Goal: Information Seeking & Learning: Learn about a topic

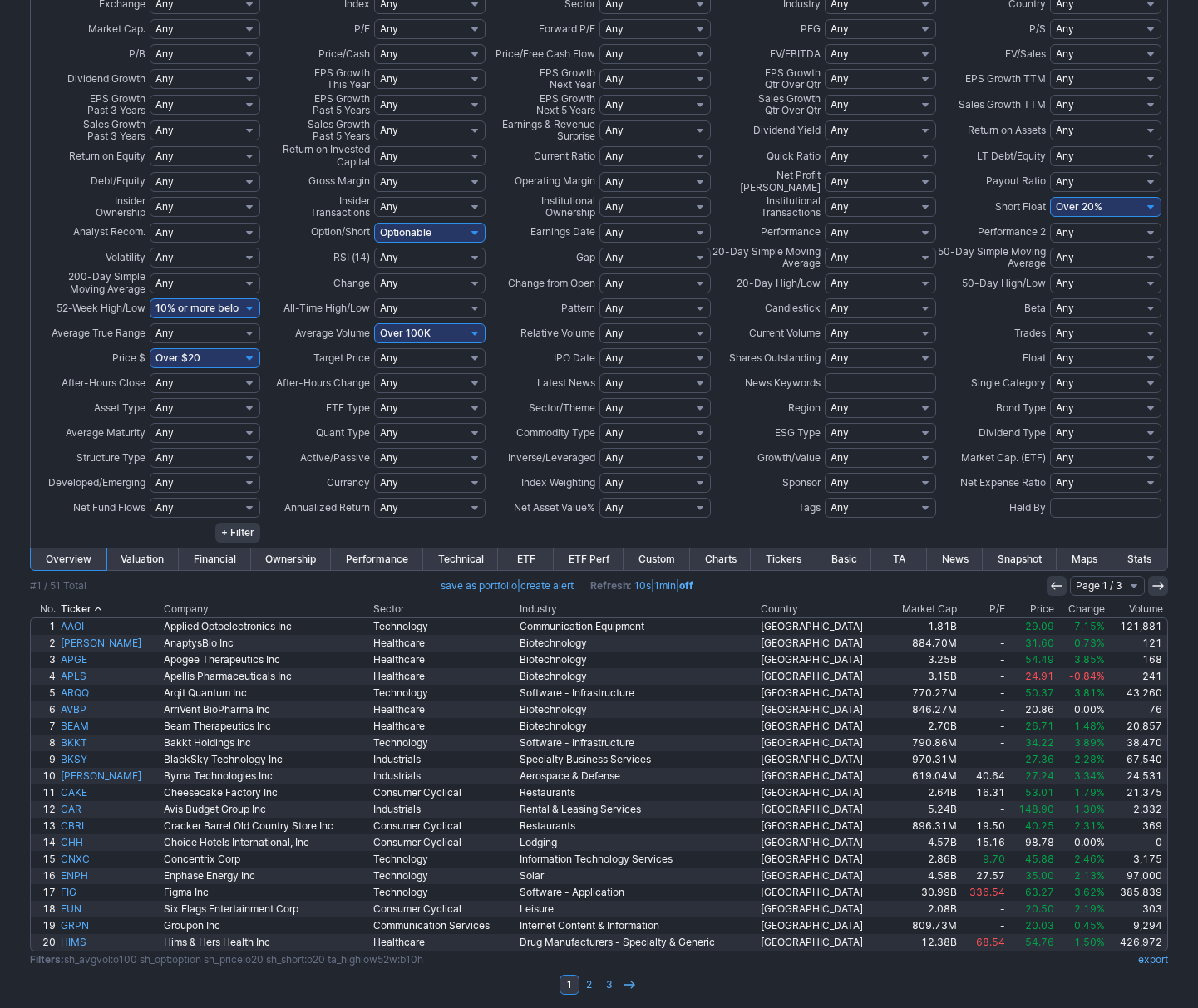
click at [726, 557] on link "Charts" at bounding box center [721, 560] width 62 height 22
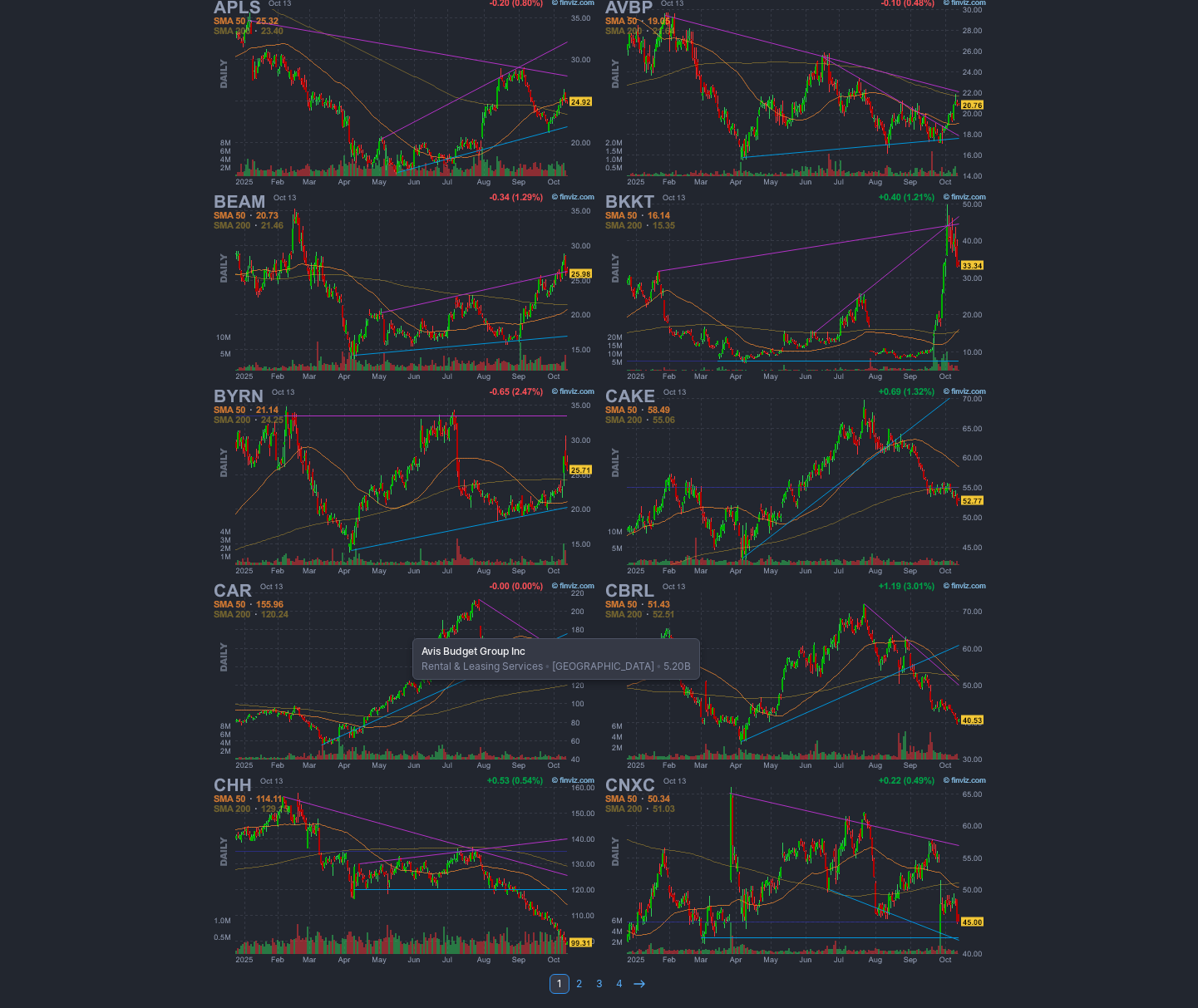
scroll to position [956, 0]
click at [581, 979] on link "2" at bounding box center [580, 985] width 20 height 20
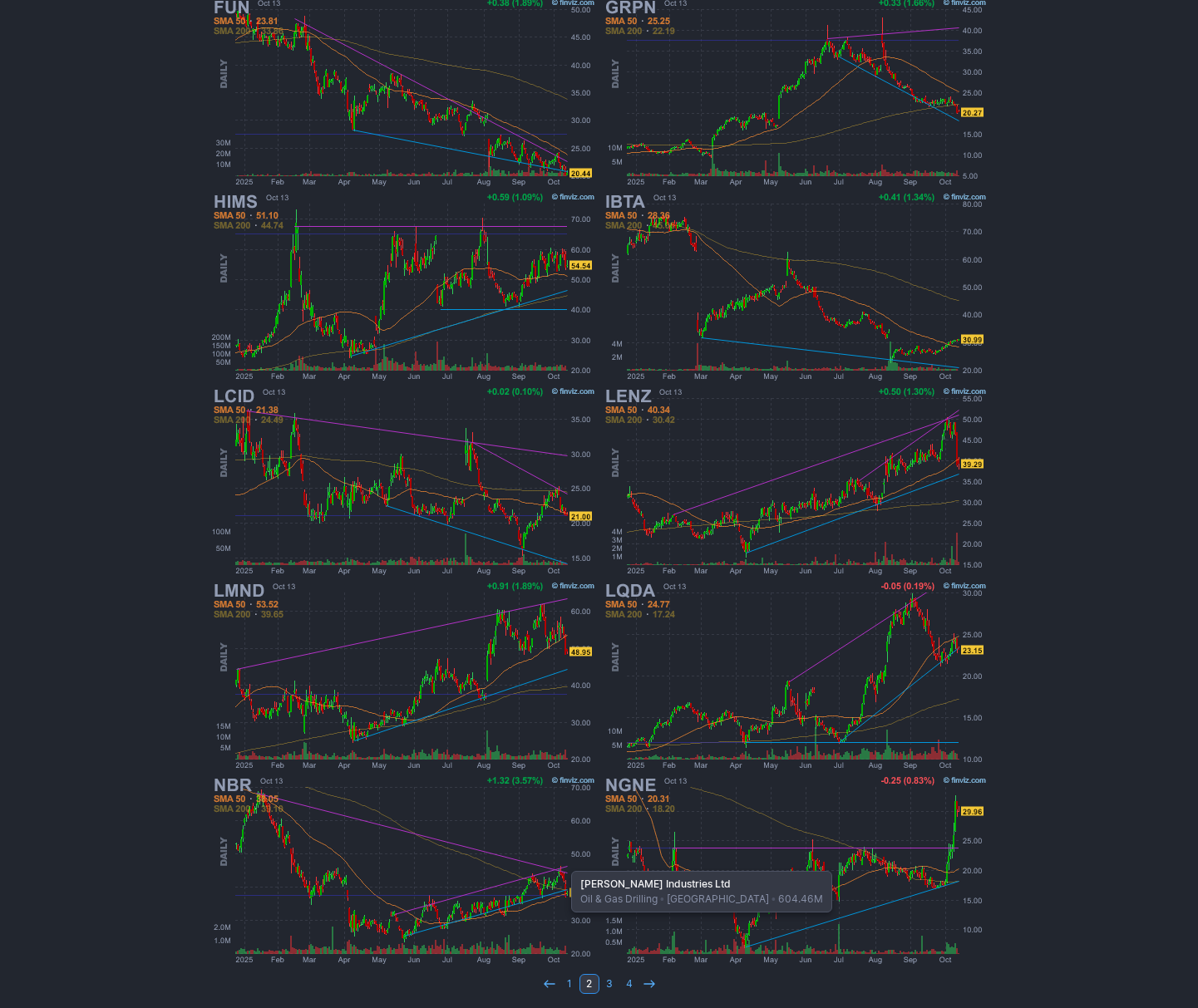
scroll to position [956, 0]
click at [613, 982] on link "3" at bounding box center [609, 985] width 20 height 20
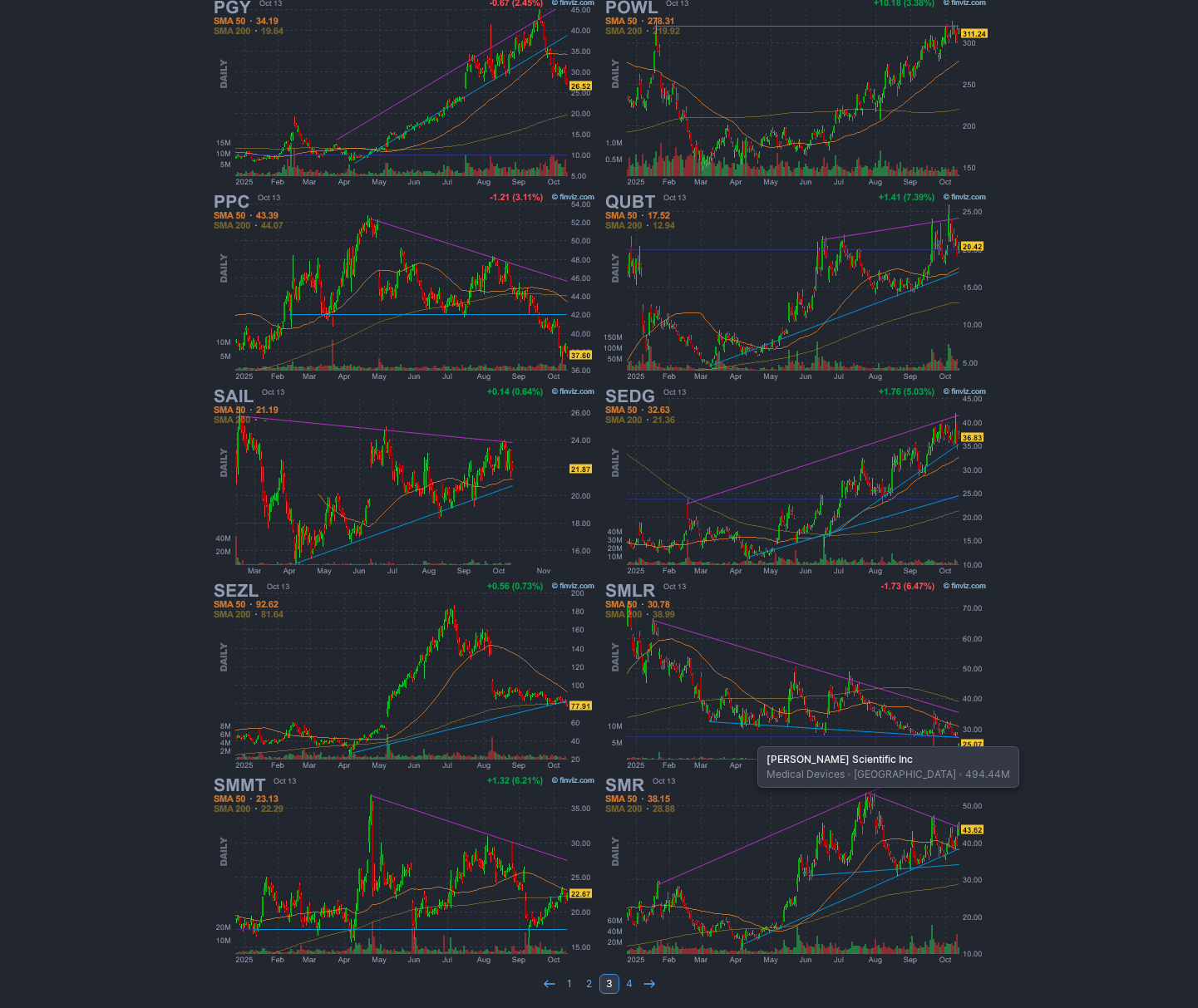
scroll to position [956, 0]
click at [631, 977] on link "4" at bounding box center [629, 985] width 20 height 20
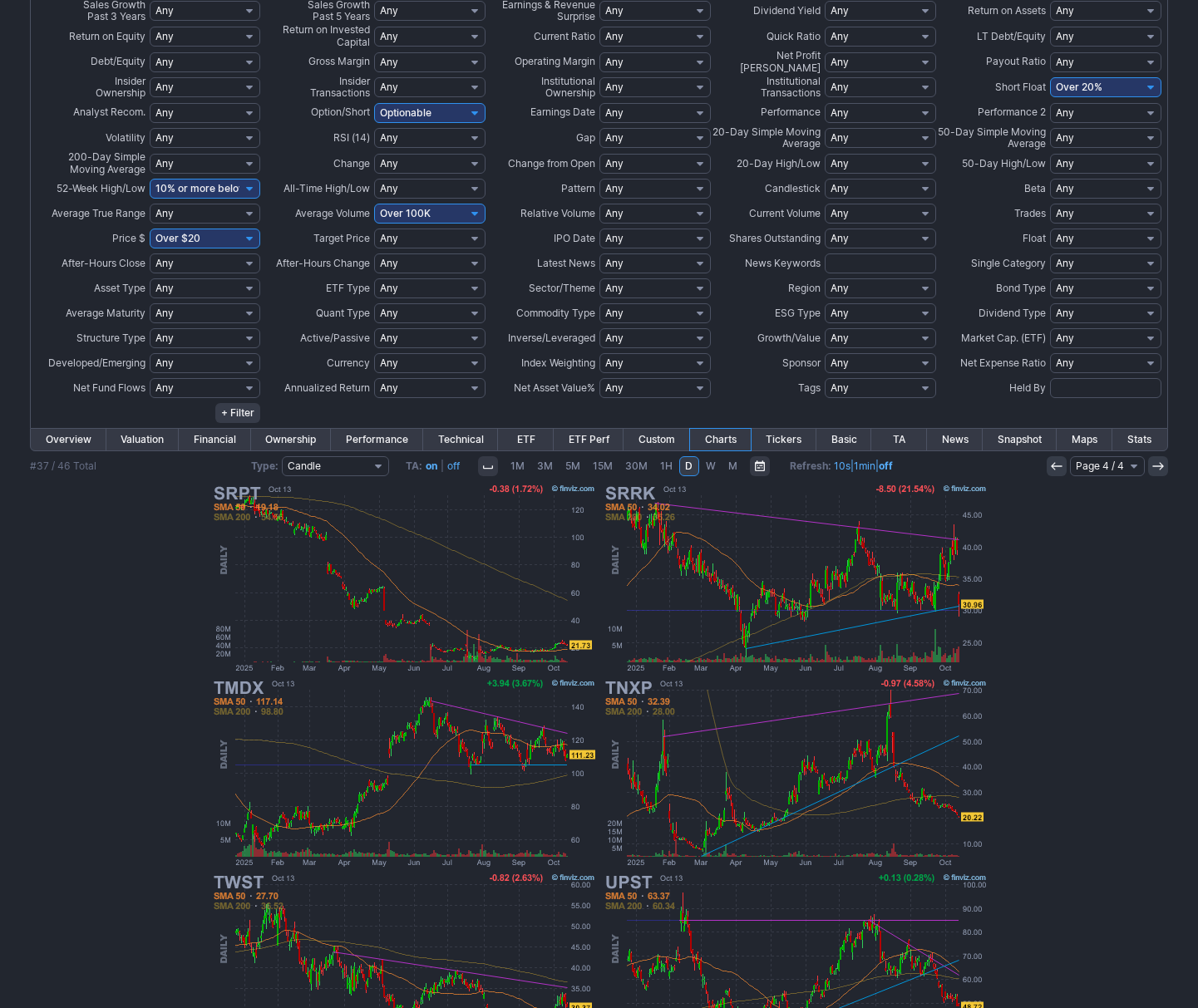
scroll to position [253, 0]
